Goal: Task Accomplishment & Management: Manage account settings

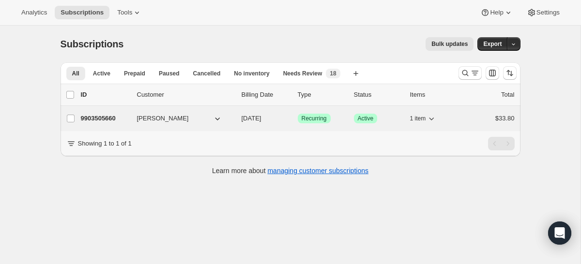
click at [114, 117] on p "9903505660" at bounding box center [105, 119] width 48 height 10
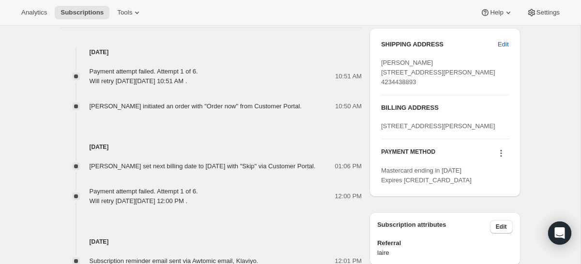
scroll to position [484, 0]
click at [498, 157] on icon at bounding box center [501, 153] width 10 height 10
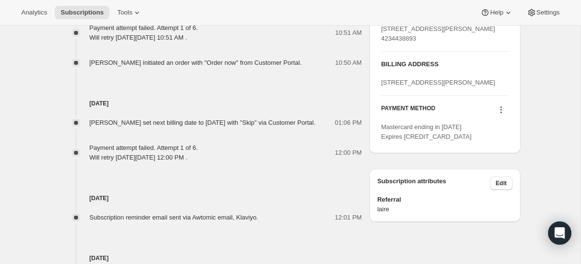
scroll to position [527, 0]
click at [500, 114] on icon at bounding box center [501, 110] width 10 height 10
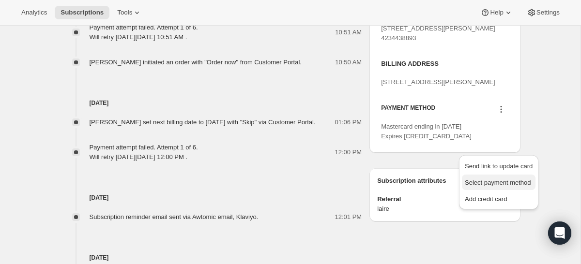
click at [498, 183] on span "Select payment method" at bounding box center [498, 182] width 66 height 7
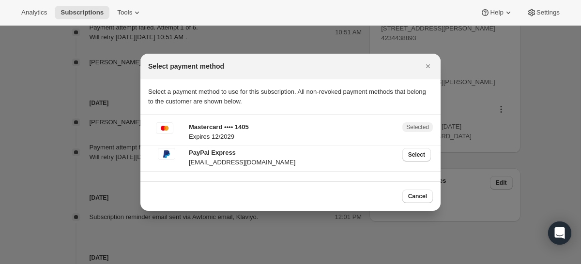
click at [324, 156] on p "PayPal Express" at bounding box center [293, 153] width 208 height 10
click at [419, 195] on span "Cancel" at bounding box center [417, 197] width 19 height 8
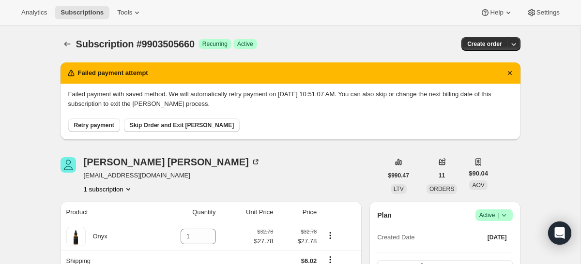
click at [93, 128] on span "Retry payment" at bounding box center [94, 126] width 40 height 8
